Goal: Find specific page/section: Find specific page/section

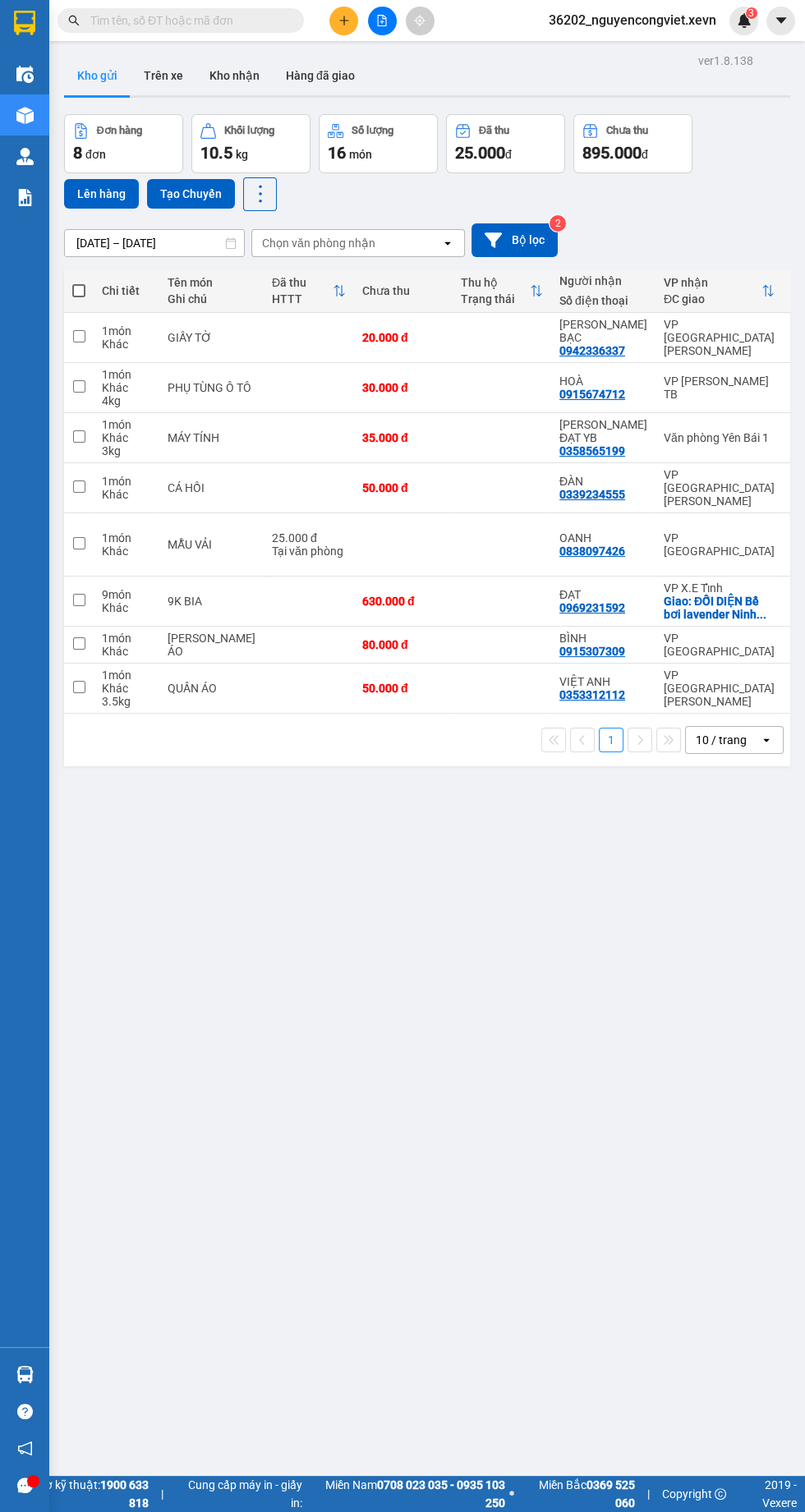
click at [25, 194] on img at bounding box center [25, 198] width 17 height 17
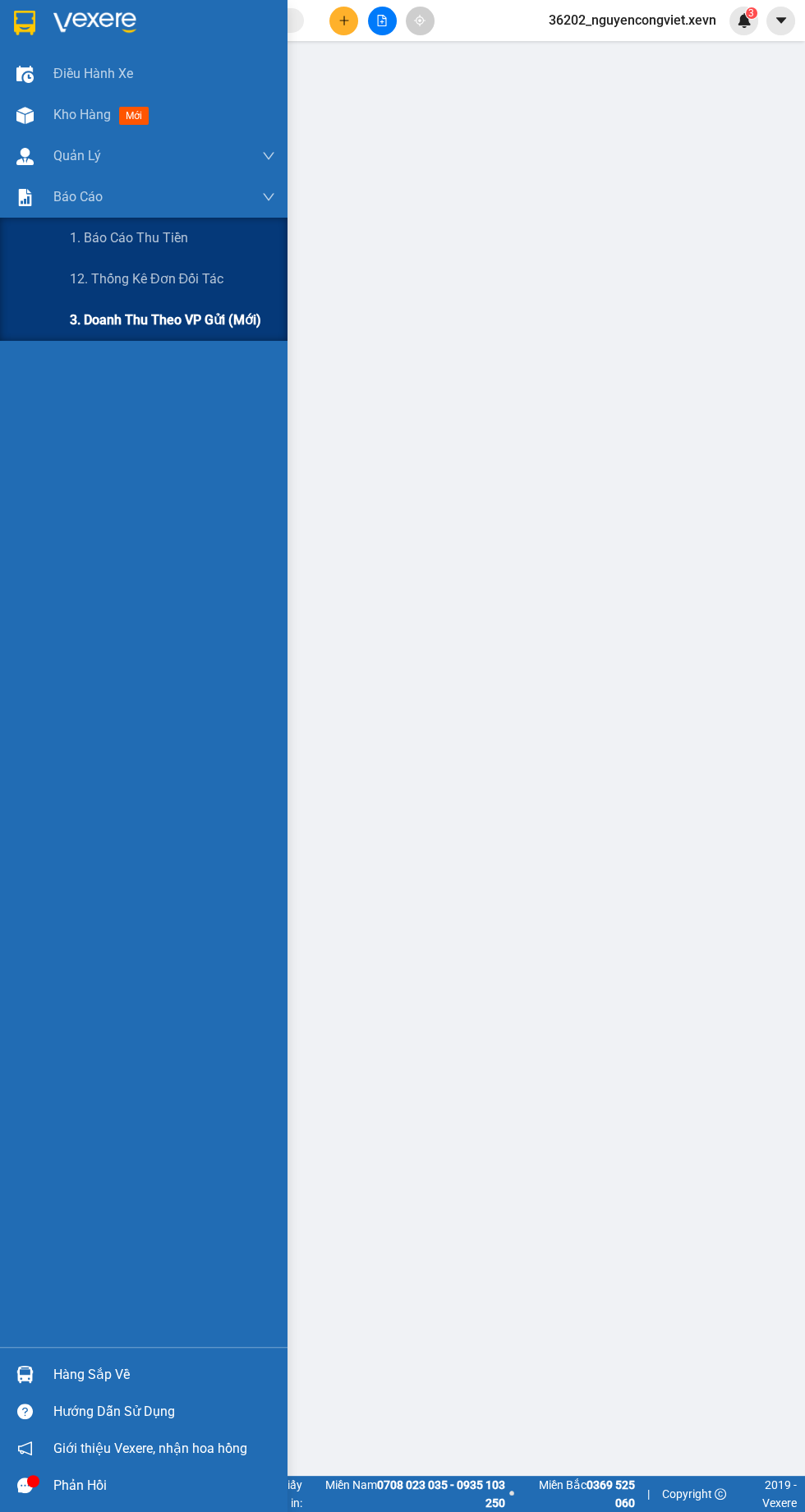
click at [74, 323] on span "3. Doanh Thu theo VP Gửi (mới)" at bounding box center [166, 320] width 192 height 21
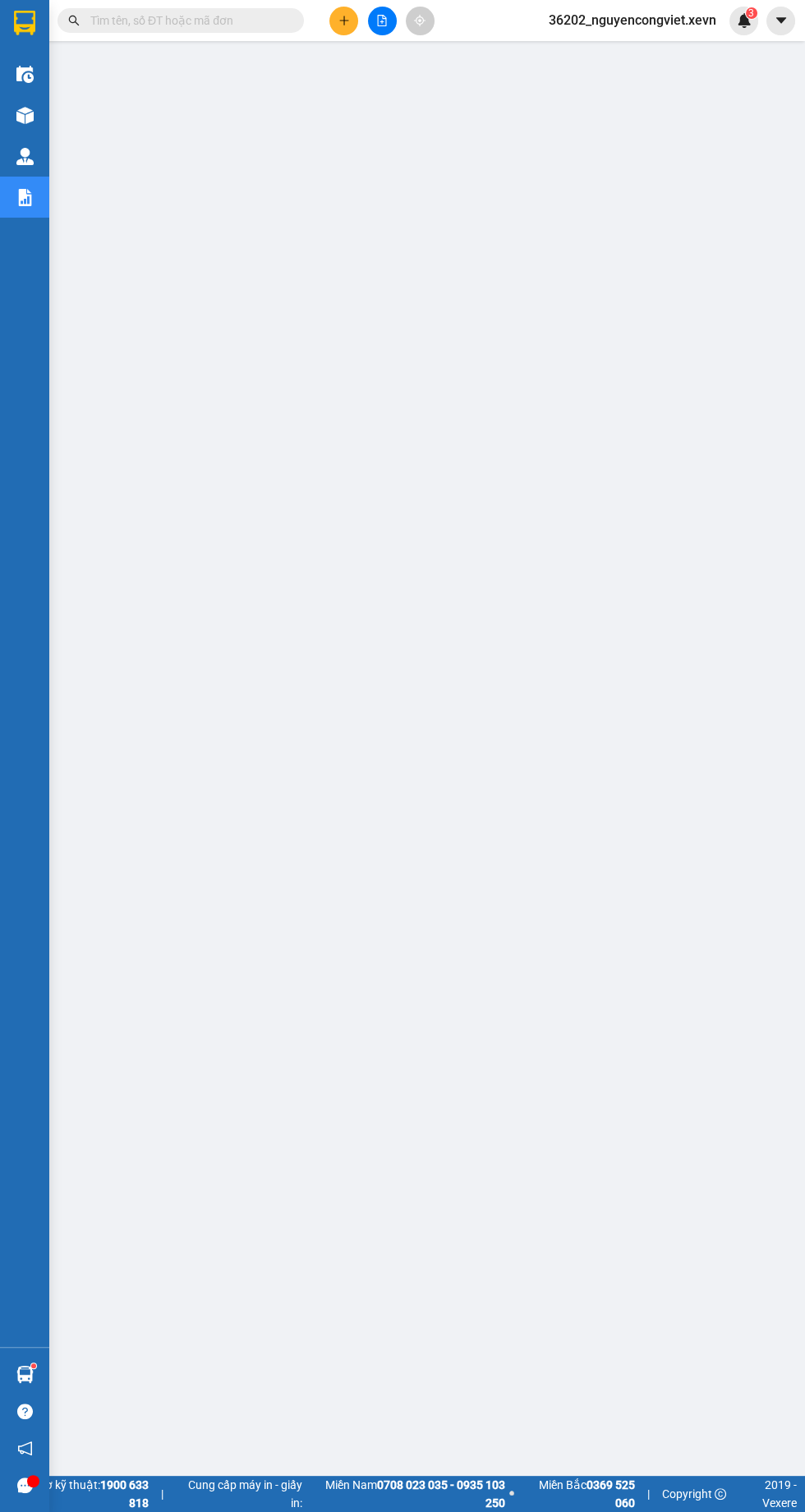
click at [28, 110] on img at bounding box center [25, 116] width 17 height 17
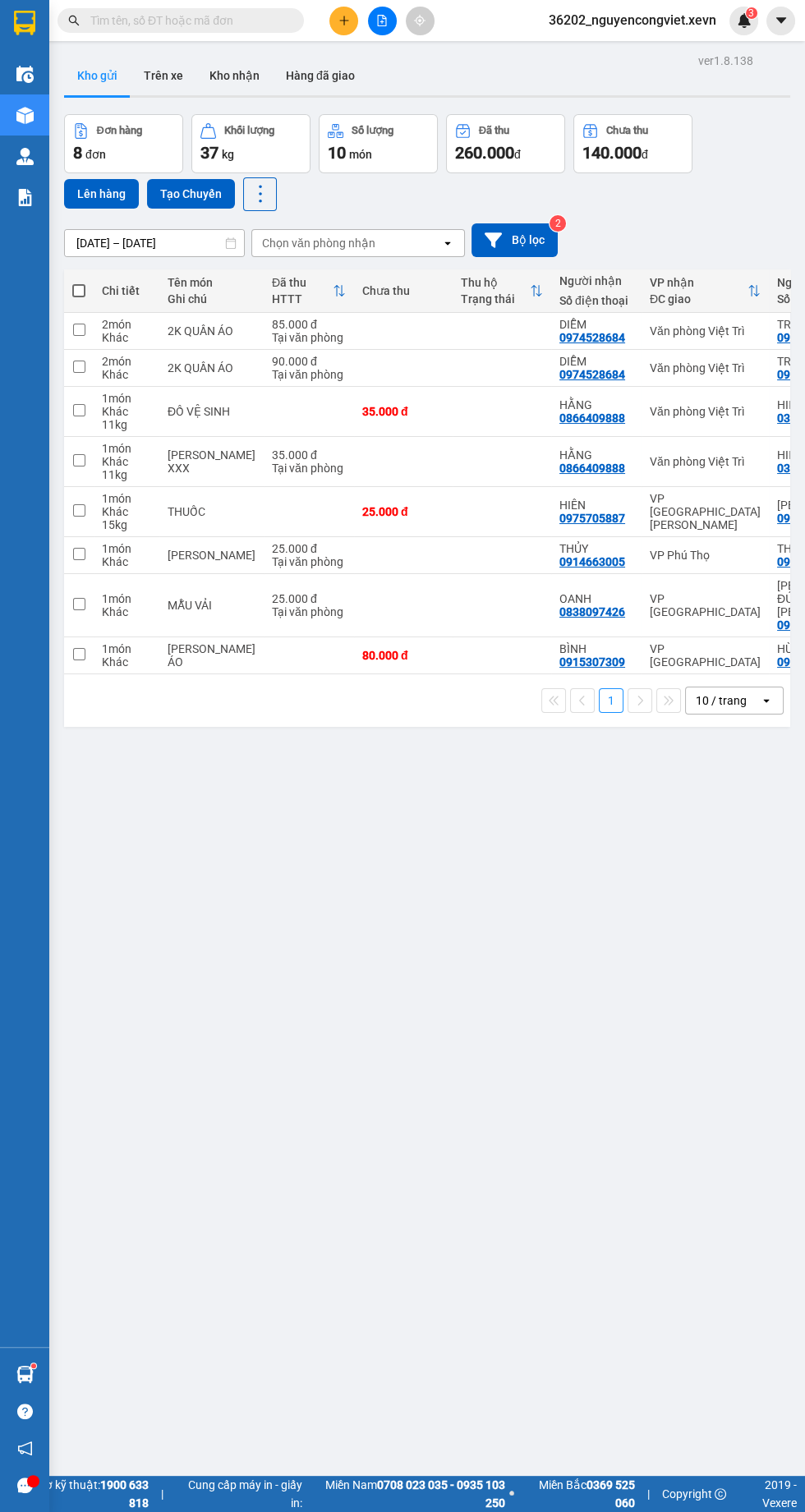
click at [356, 954] on div "ver 1.8.138 Kho gửi Trên xe [PERSON_NAME] Hàng đã [PERSON_NAME] hàng 8 đơn [PER…" at bounding box center [427, 805] width 739 height 1512
click at [16, 200] on img at bounding box center [25, 198] width 17 height 17
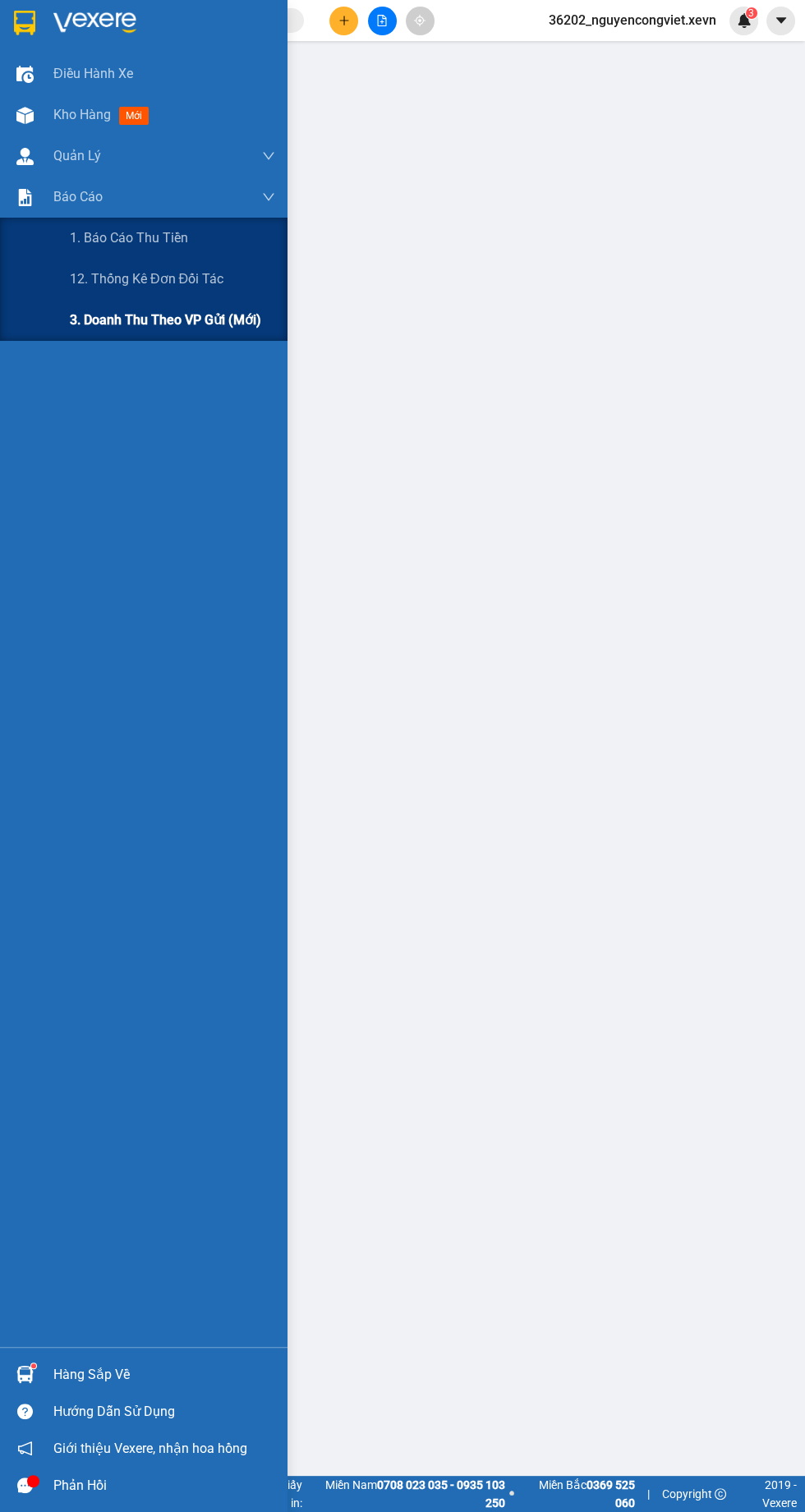
click at [97, 322] on span "3. Doanh Thu theo VP Gửi (mới)" at bounding box center [166, 320] width 192 height 21
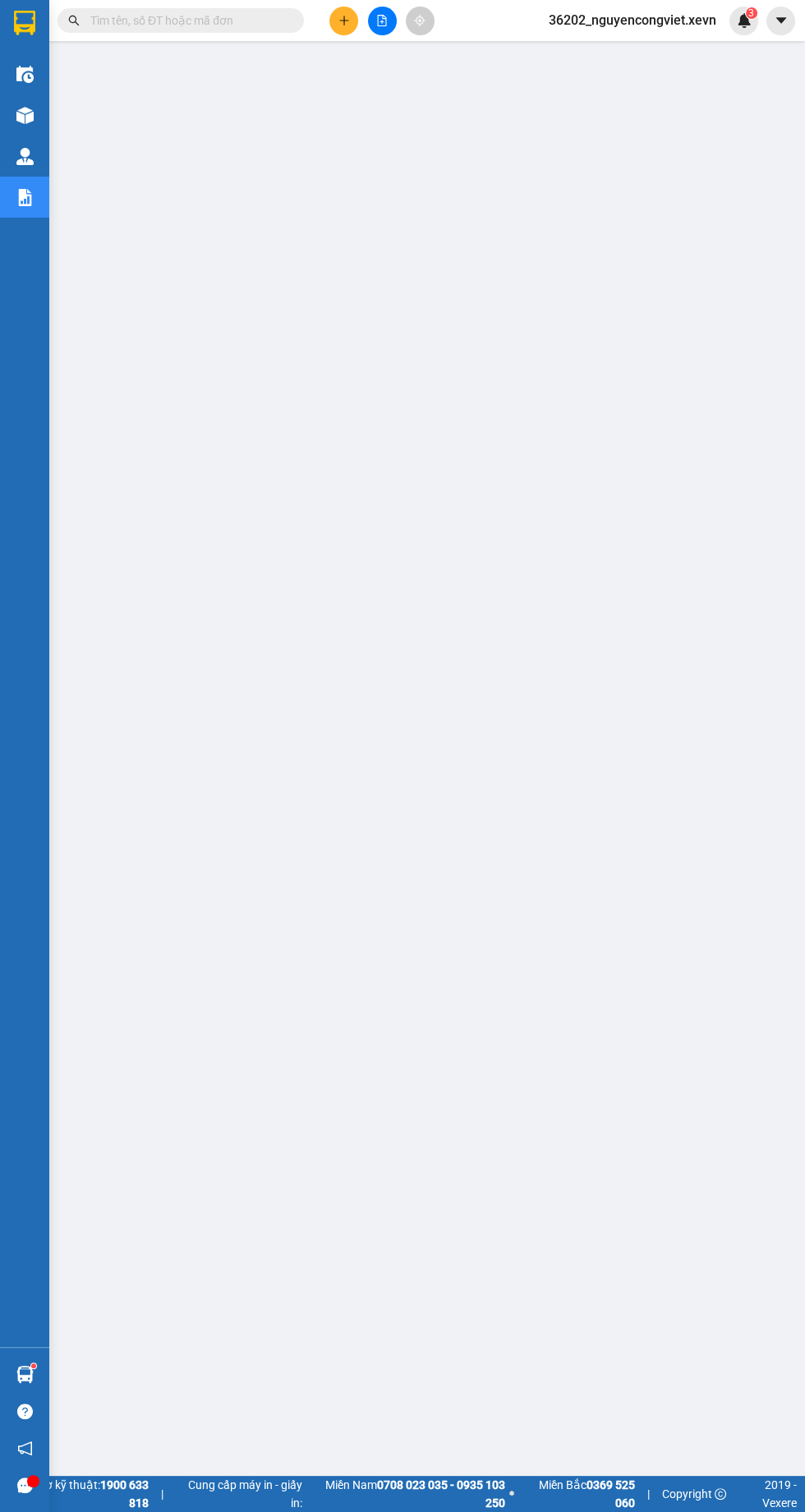
click at [23, 115] on img at bounding box center [25, 116] width 17 height 17
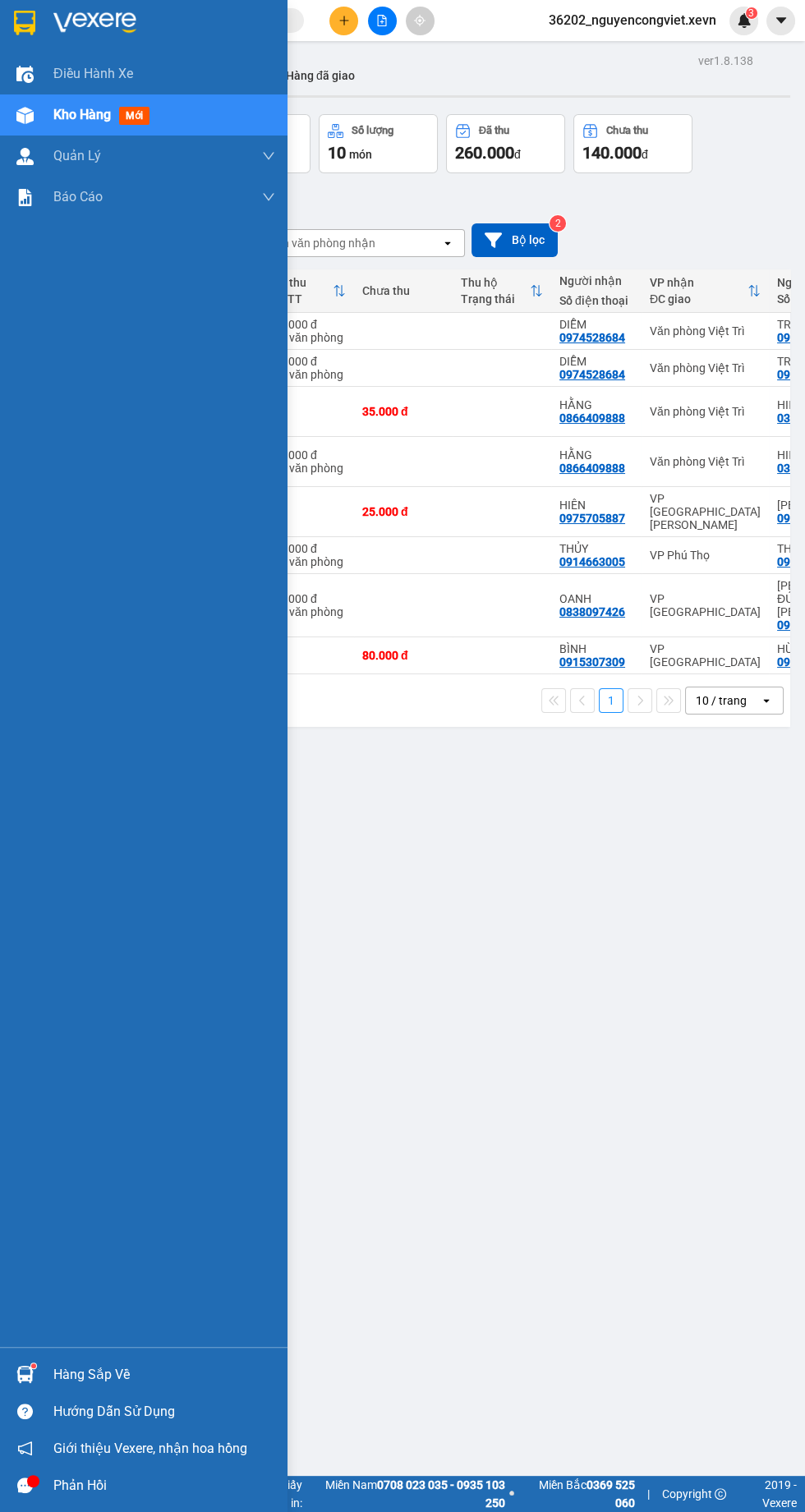
click at [436, 930] on div "ver 1.8.138 Kho gửi Trên xe [PERSON_NAME] Hàng đã [PERSON_NAME] hàng 8 đơn [PER…" at bounding box center [427, 805] width 739 height 1512
